Goal: Task Accomplishment & Management: Complete application form

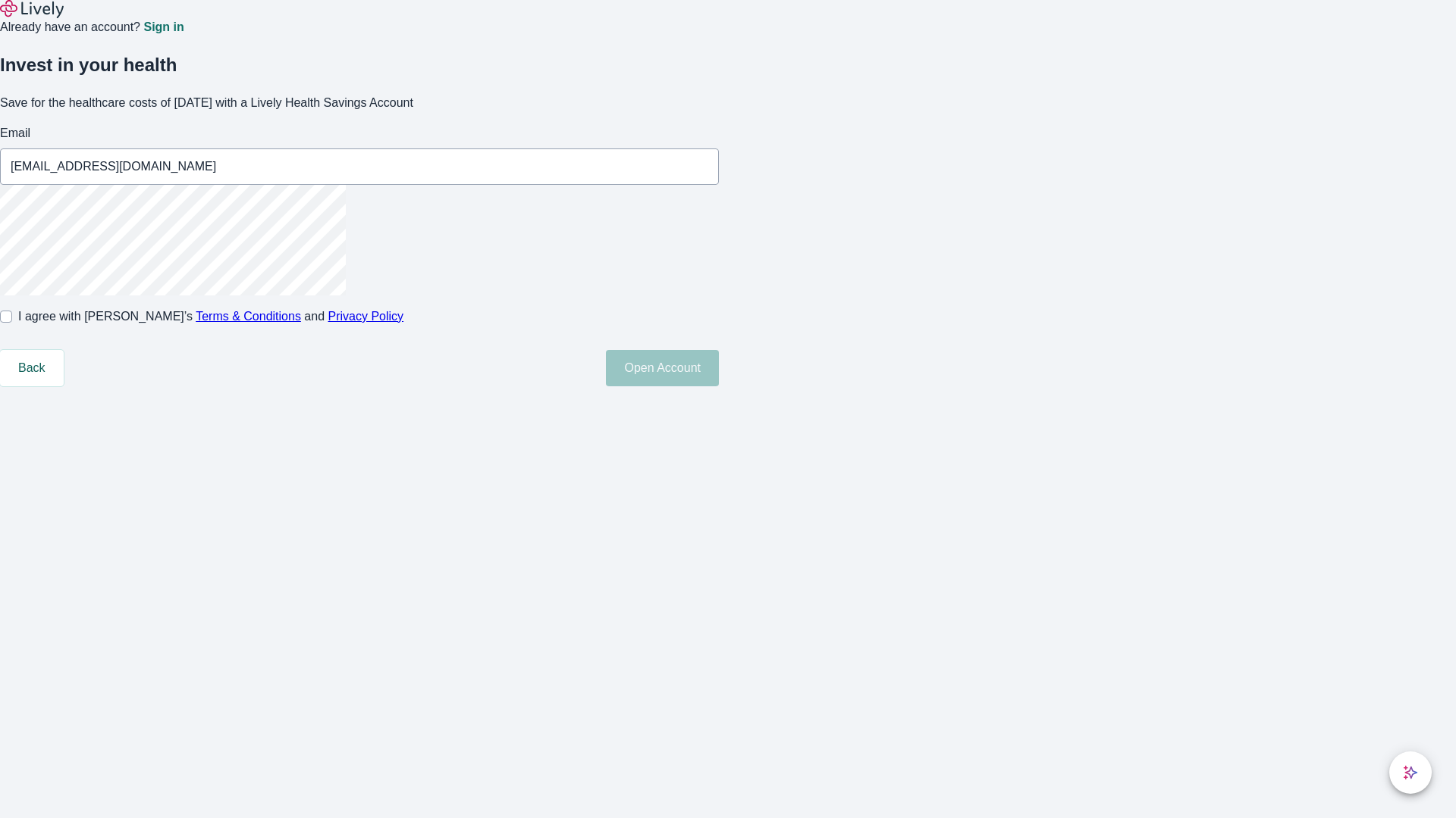
click at [12, 323] on input "I agree with Lively’s Terms & Conditions and Privacy Policy" at bounding box center [6, 317] width 12 height 12
checkbox input "true"
click at [719, 387] on button "Open Account" at bounding box center [662, 368] width 113 height 37
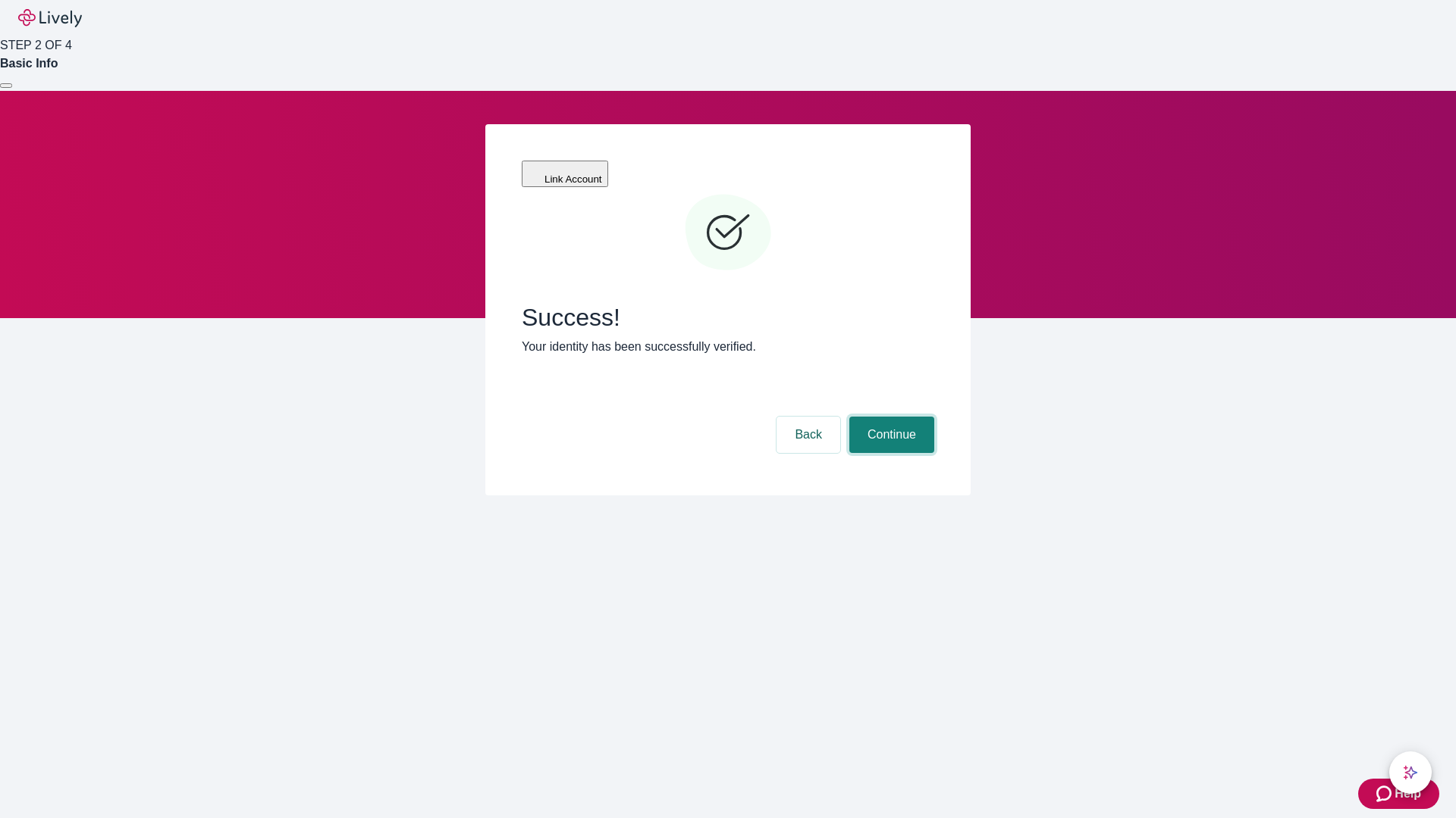
click at [889, 416] on button "Continue" at bounding box center [891, 435] width 85 height 37
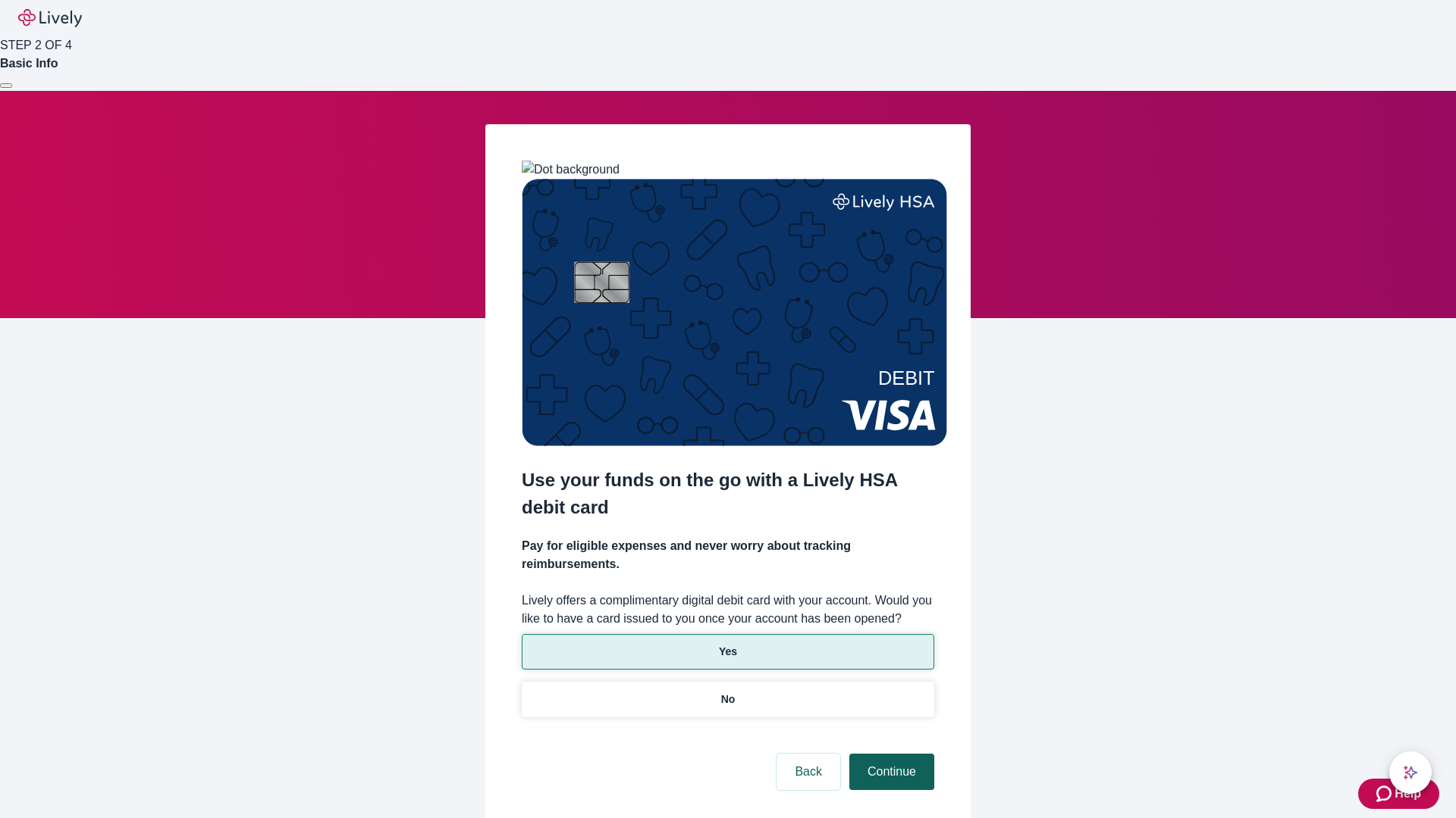
click at [727, 644] on p "Yes" at bounding box center [728, 652] width 18 height 16
click at [889, 754] on button "Continue" at bounding box center [891, 773] width 85 height 37
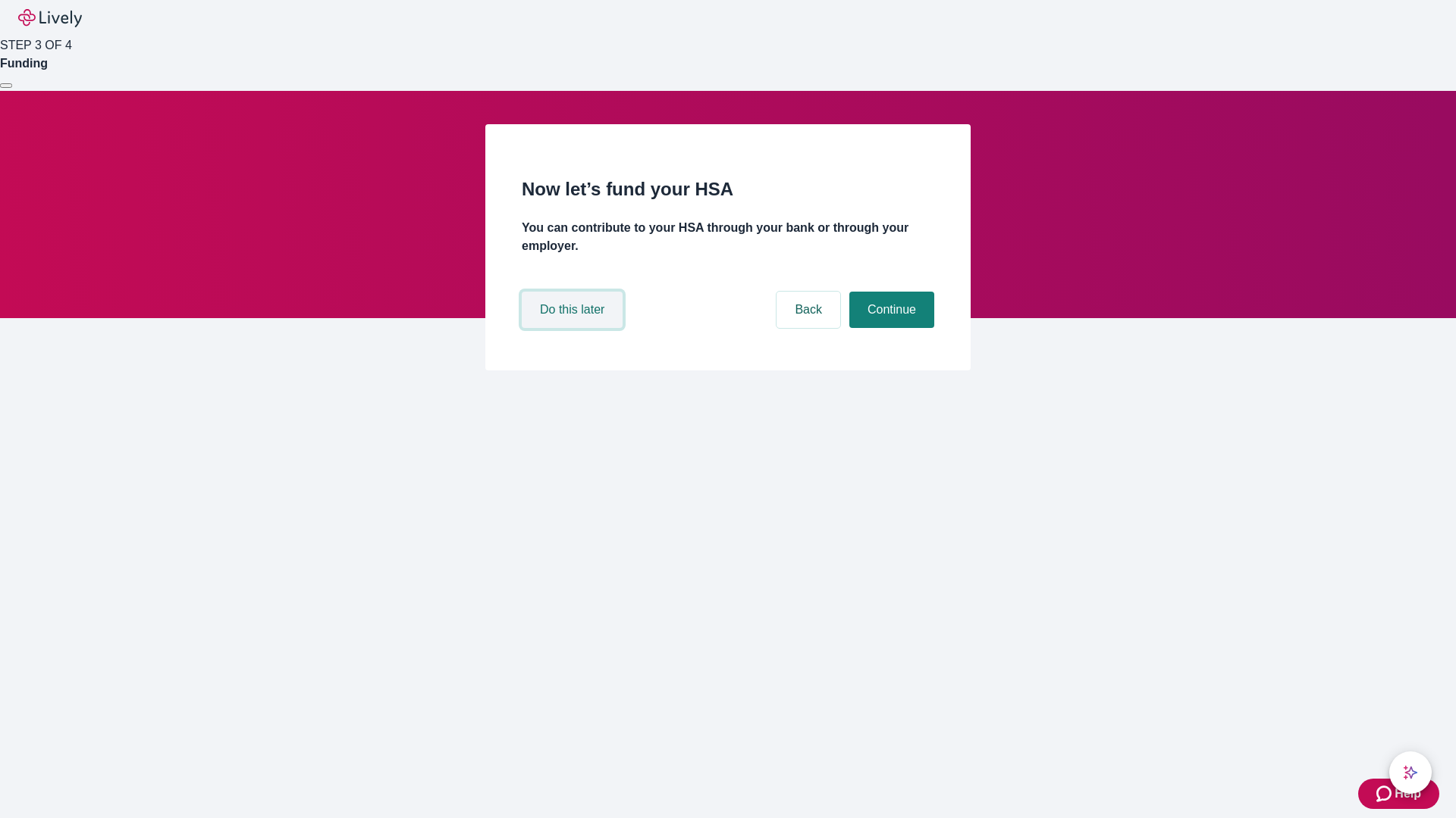
click at [574, 328] on button "Do this later" at bounding box center [571, 310] width 100 height 37
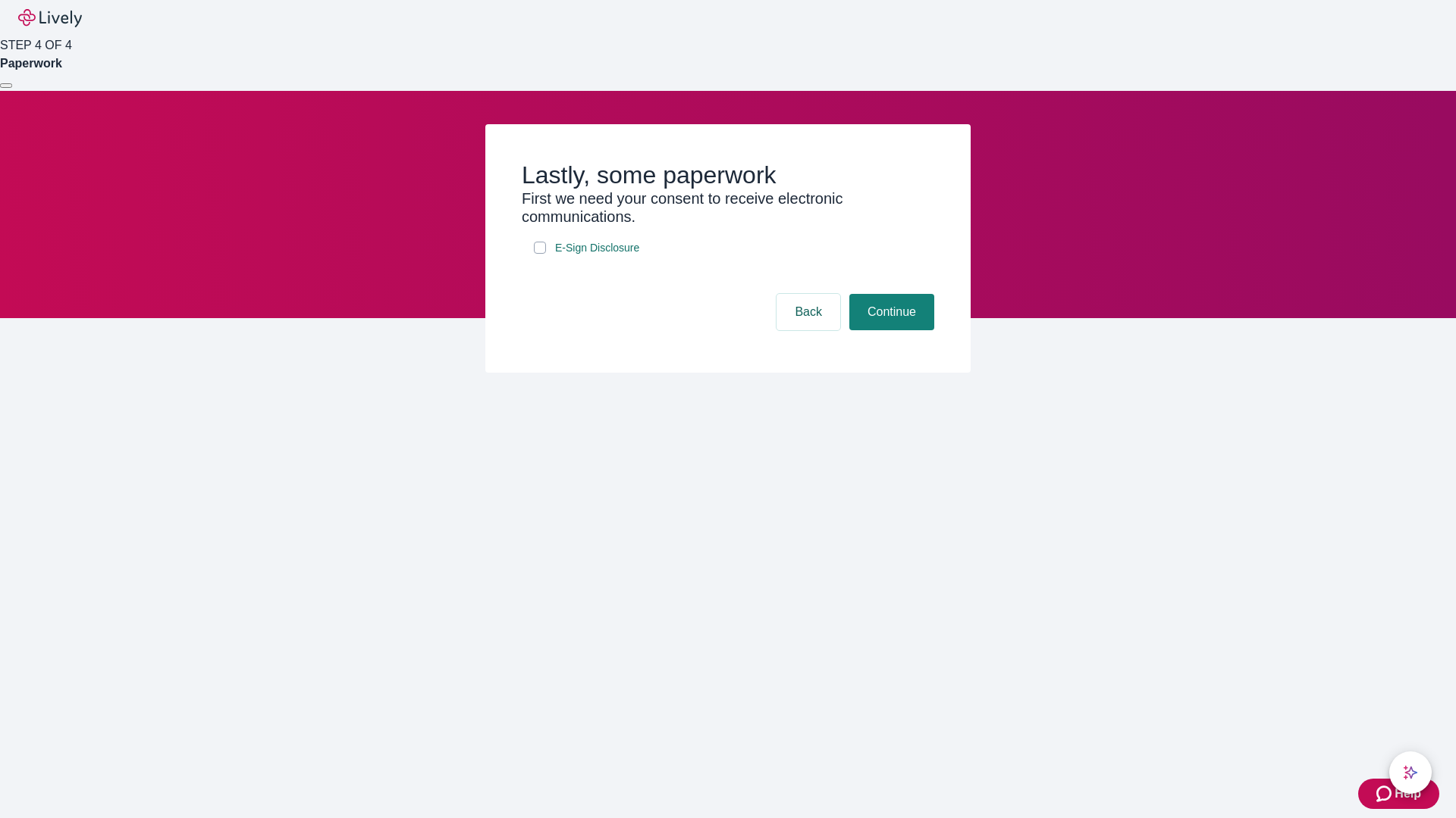
click at [540, 254] on input "E-Sign Disclosure" at bounding box center [540, 248] width 12 height 12
checkbox input "true"
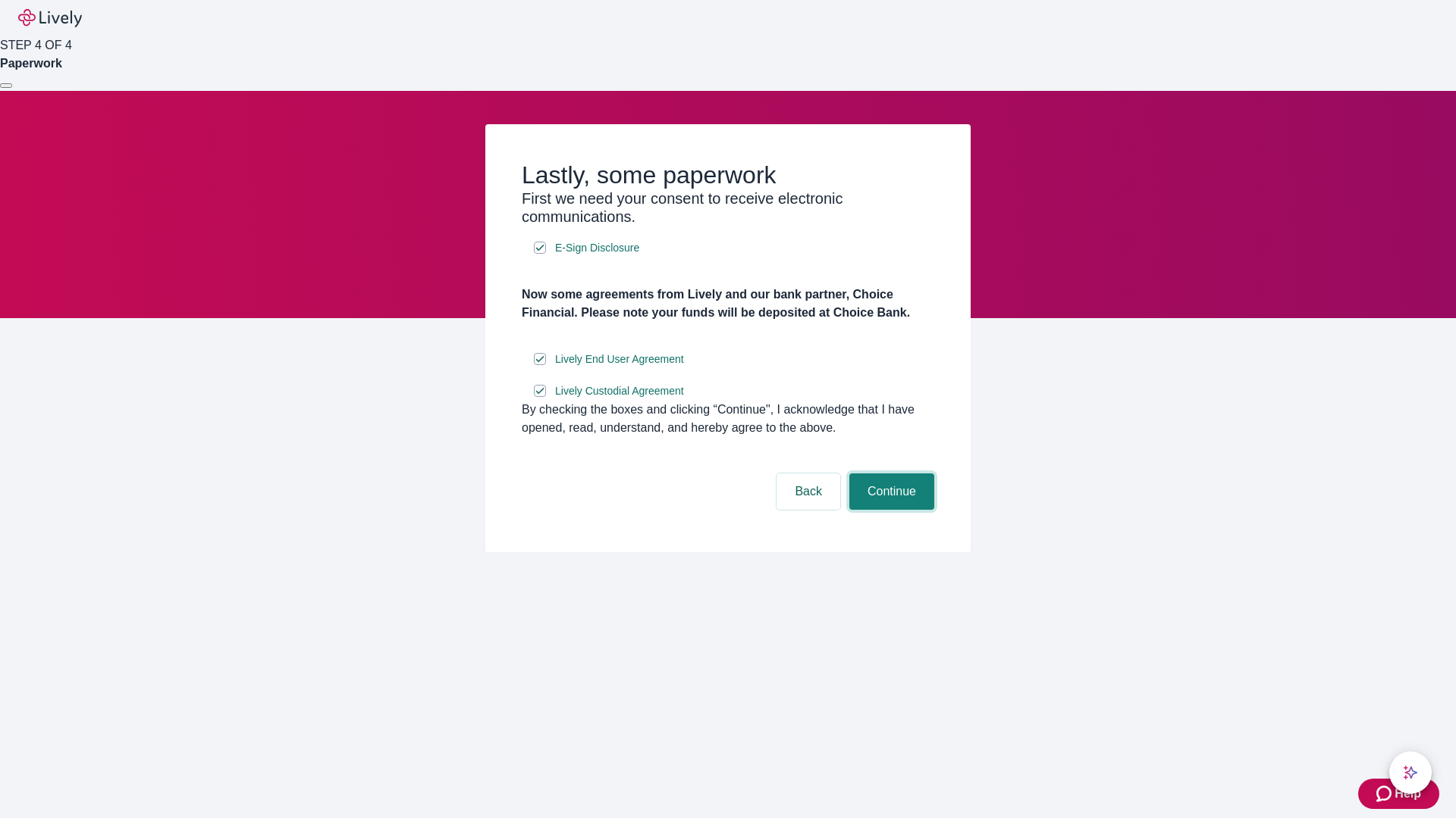
click at [889, 510] on button "Continue" at bounding box center [891, 492] width 85 height 37
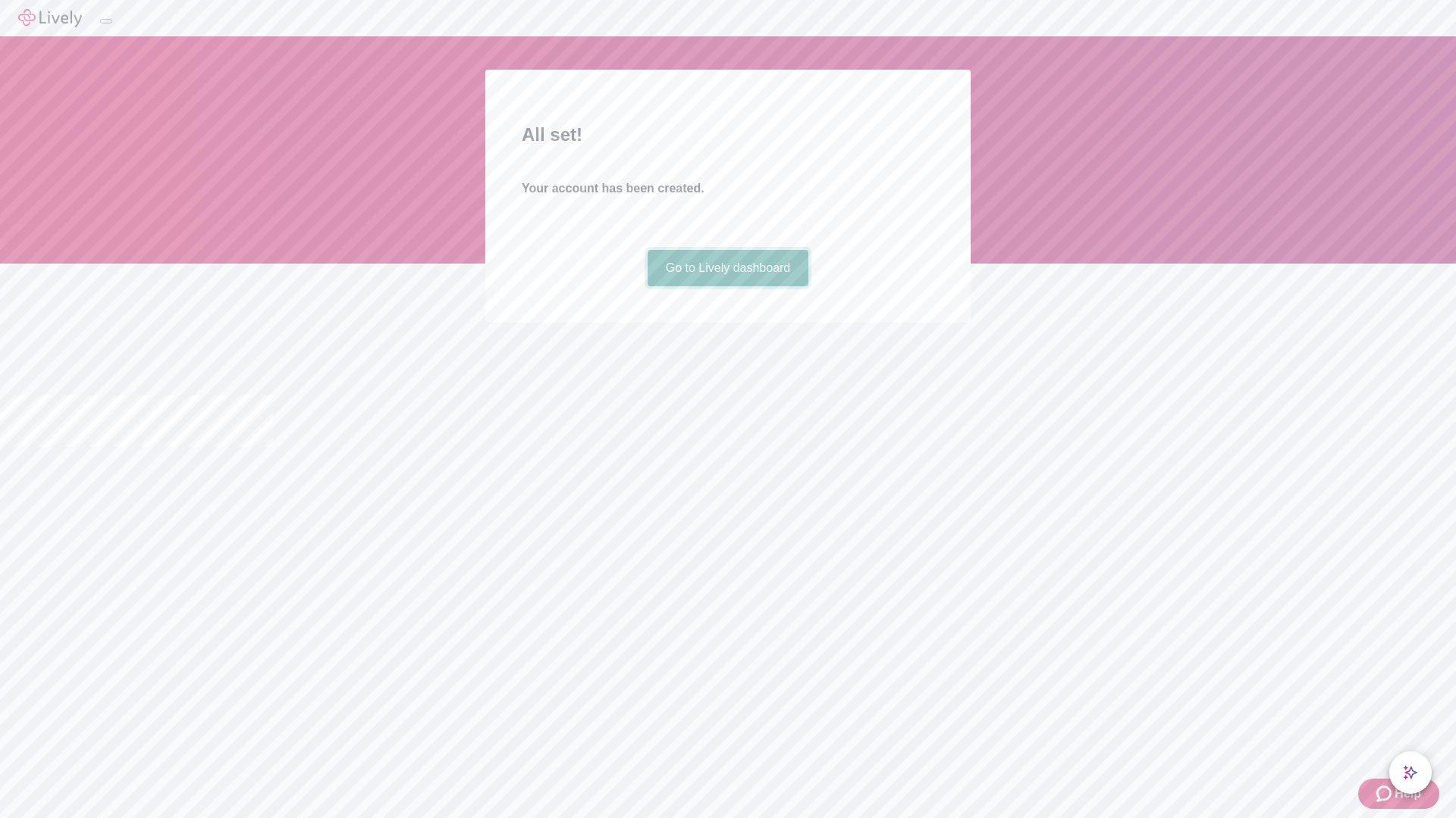
click at [727, 286] on link "Go to Lively dashboard" at bounding box center [728, 268] width 162 height 37
